Goal: Information Seeking & Learning: Learn about a topic

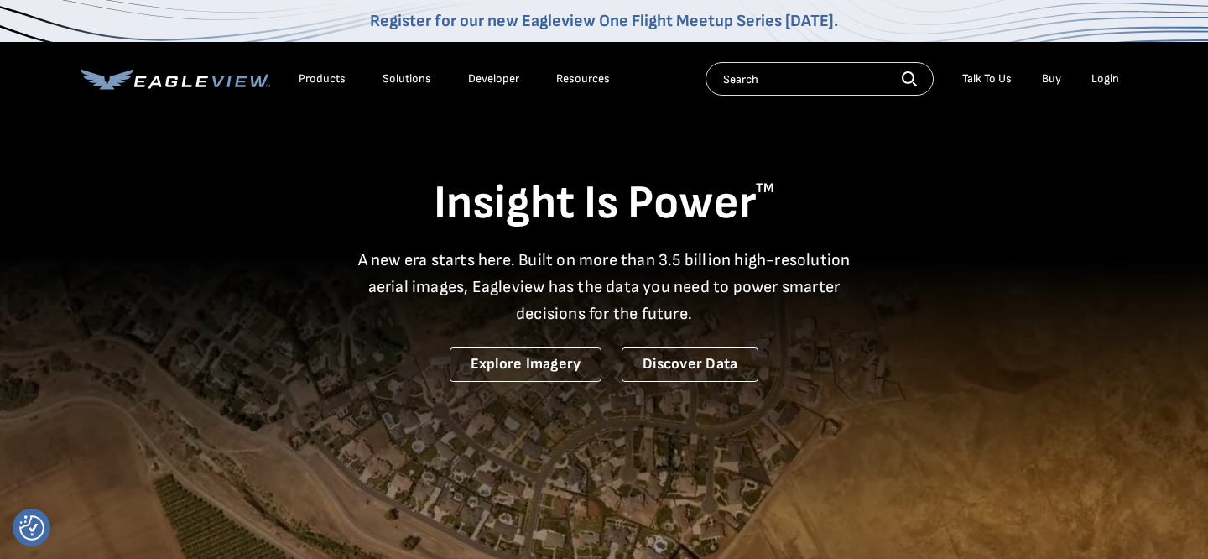
click at [318, 79] on div "Products" at bounding box center [322, 78] width 47 height 15
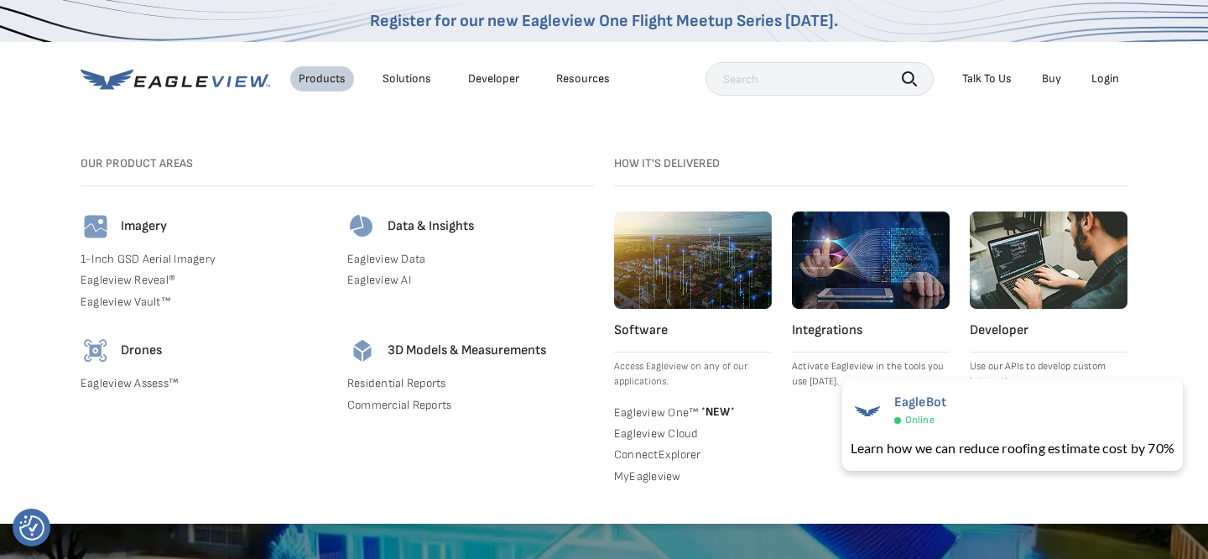
click at [171, 259] on link "1-Inch GSD Aerial Imagery" at bounding box center [204, 259] width 247 height 15
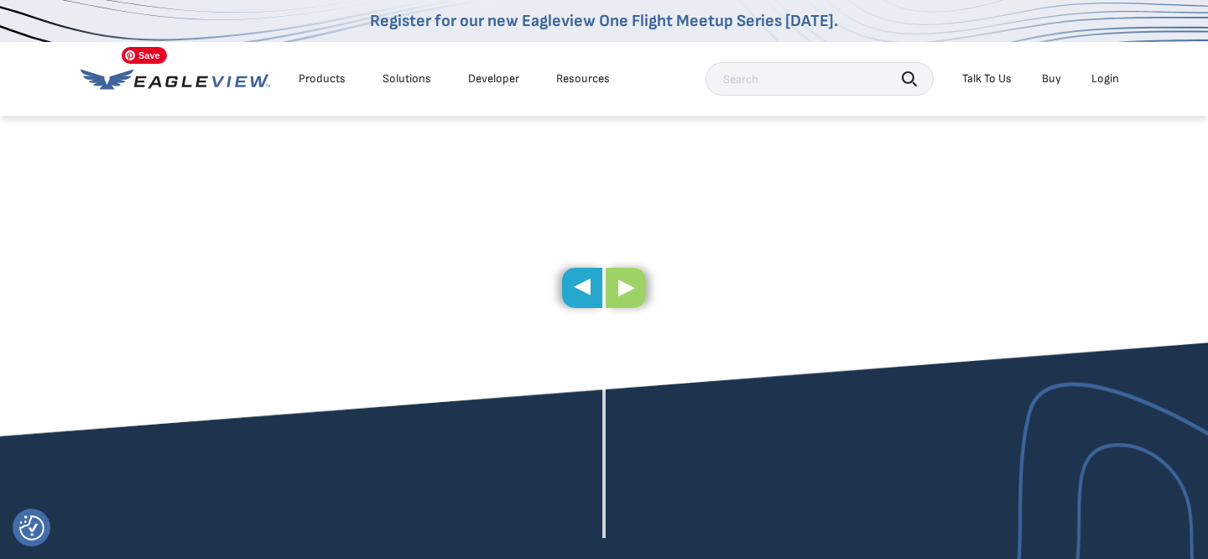
scroll to position [989, 0]
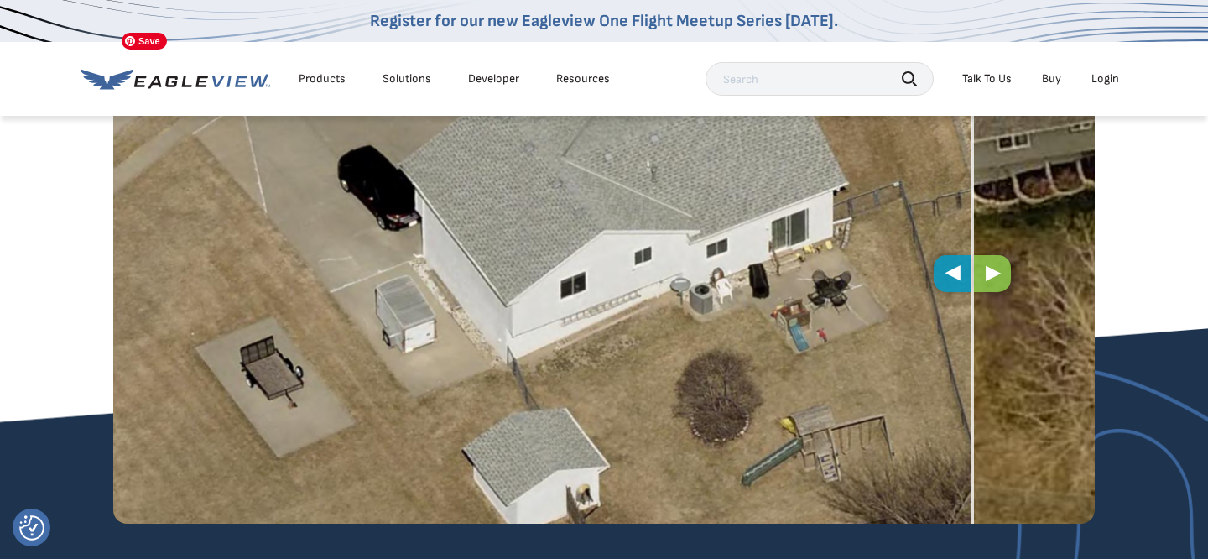
drag, startPoint x: 591, startPoint y: 275, endPoint x: 959, endPoint y: 331, distance: 372.4
click at [959, 331] on div "1 inch Imagery 3 inch Imagery" at bounding box center [604, 273] width 982 height 499
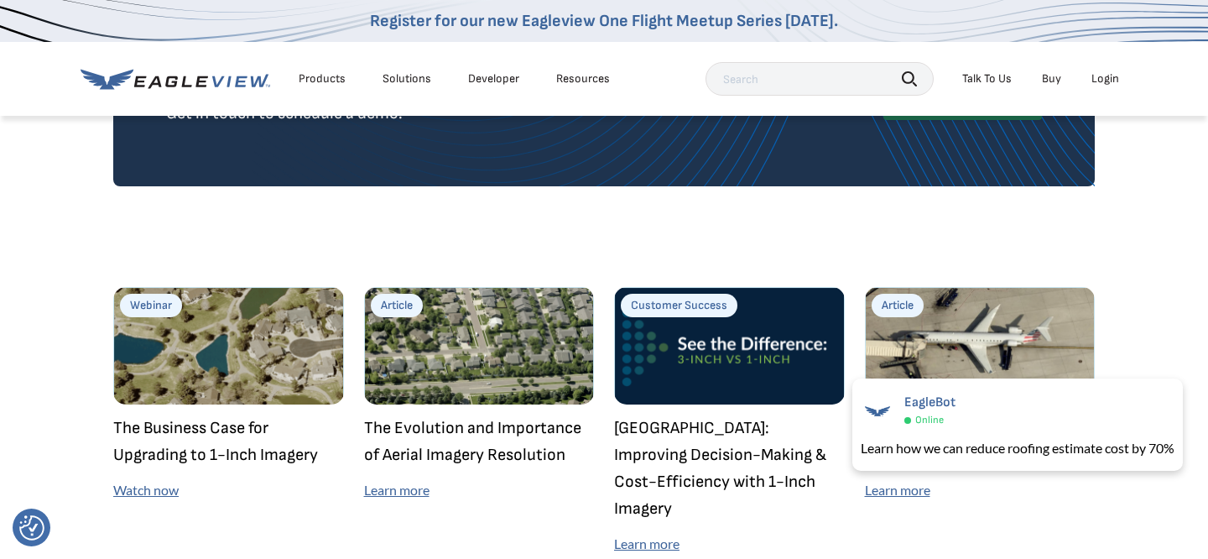
scroll to position [4675, 0]
